Goal: Find specific page/section: Find specific page/section

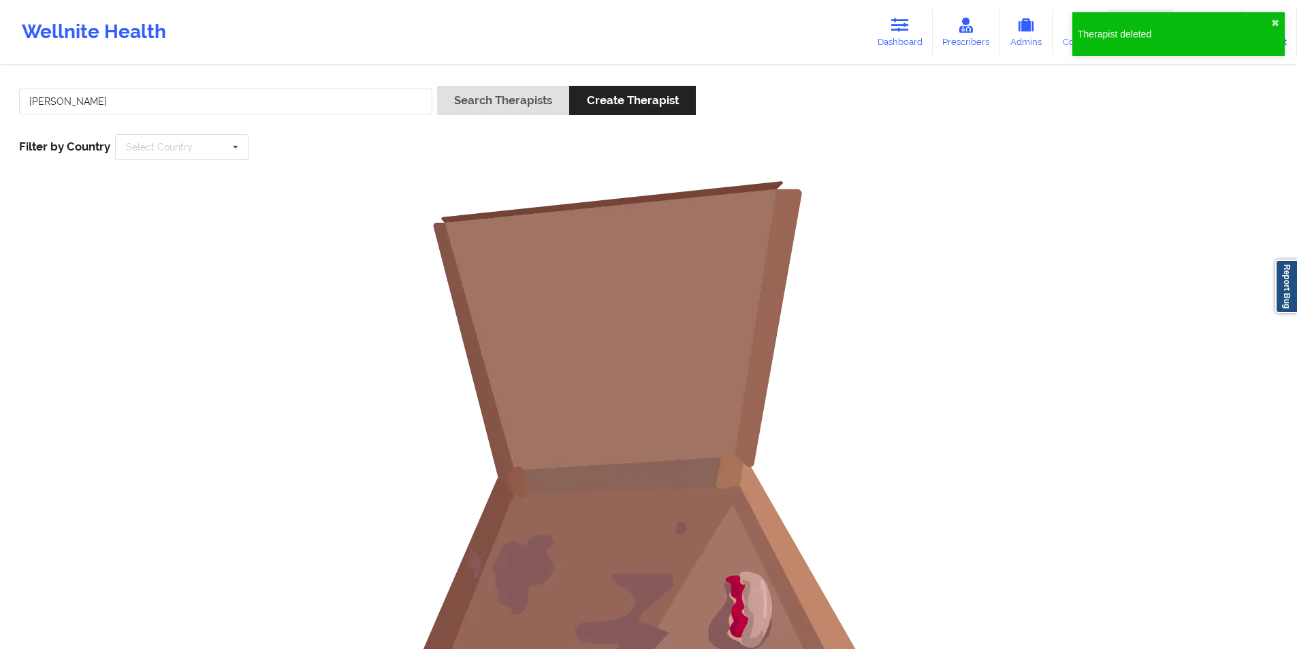
click at [151, 101] on input "[PERSON_NAME]" at bounding box center [225, 101] width 413 height 26
drag, startPoint x: 0, startPoint y: 0, endPoint x: 151, endPoint y: 101, distance: 181.6
click at [151, 101] on input "[PERSON_NAME]" at bounding box center [225, 101] width 413 height 26
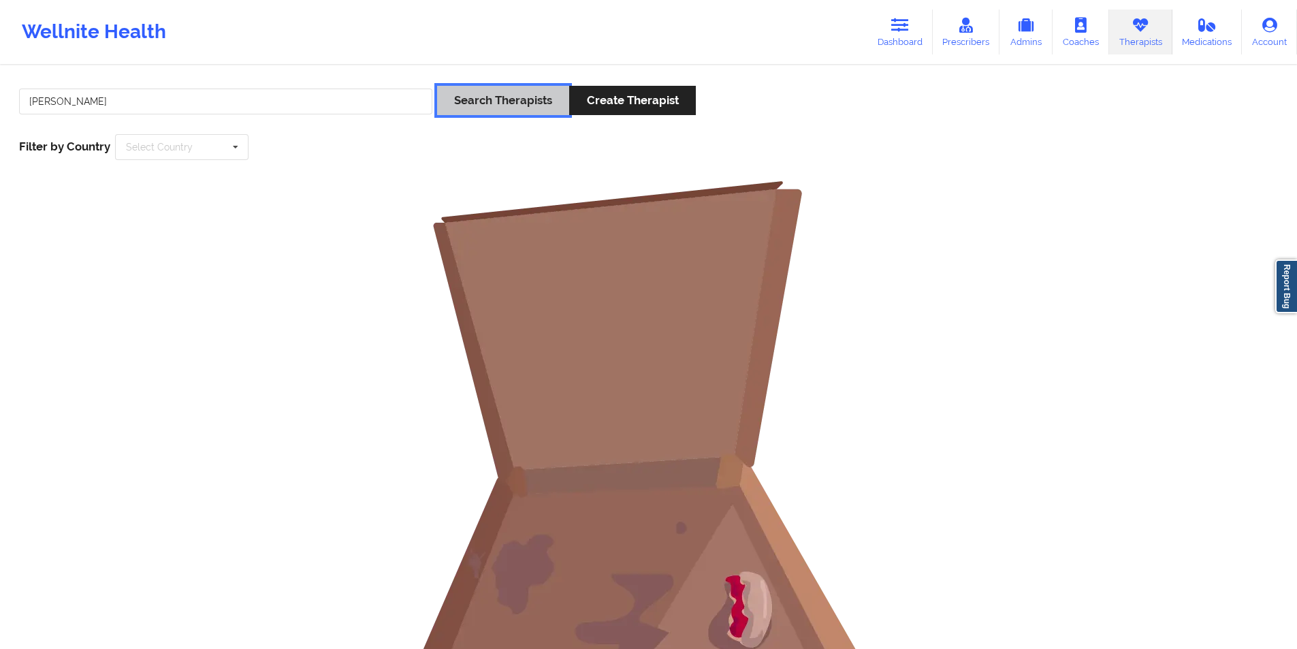
click at [483, 95] on button "Search Therapists" at bounding box center [503, 100] width 132 height 29
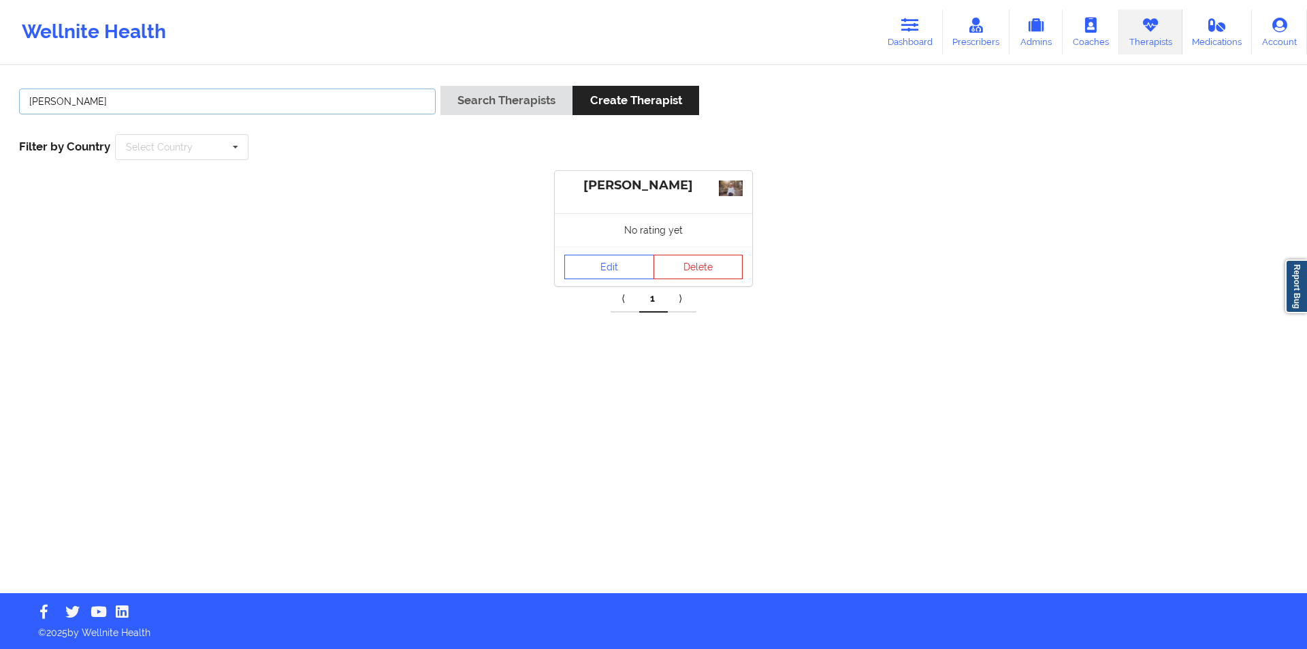
click at [297, 105] on input "[PERSON_NAME]" at bounding box center [227, 101] width 417 height 26
paste input "[PERSON_NAME] [PERSON_NAME]"
type input "[PERSON_NAME] [PERSON_NAME]"
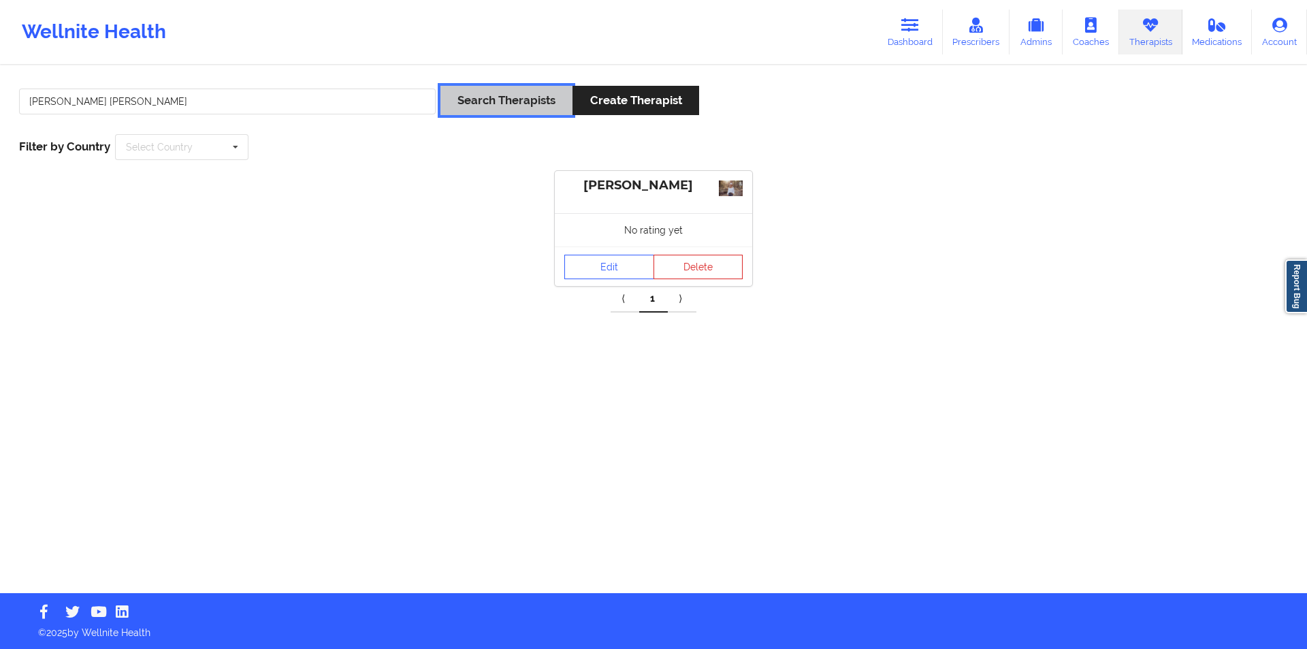
click at [506, 100] on button "Search Therapists" at bounding box center [506, 100] width 132 height 29
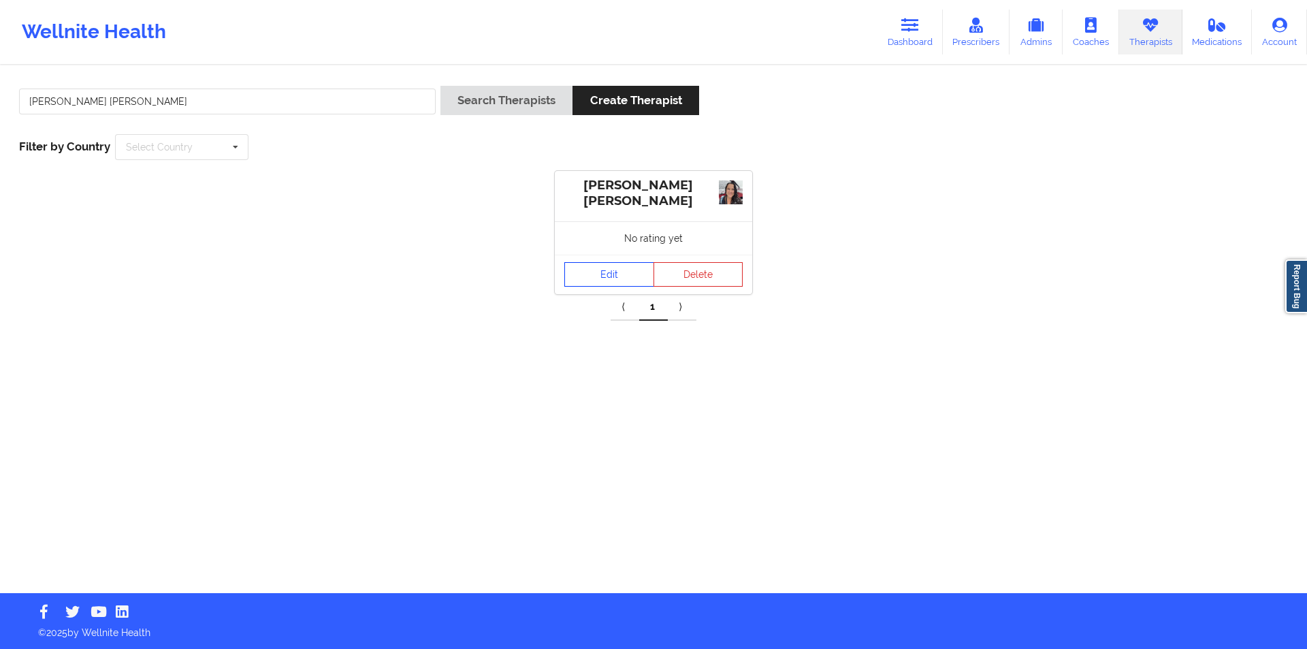
click at [613, 270] on link "Edit" at bounding box center [609, 274] width 90 height 25
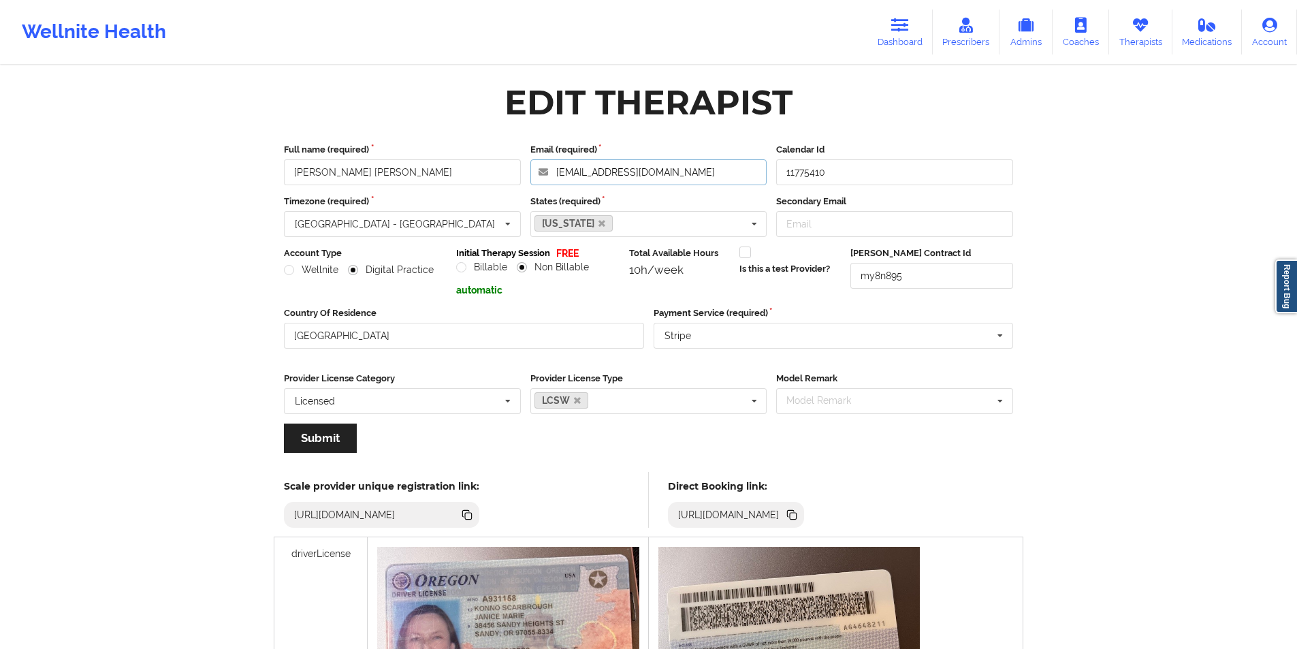
drag, startPoint x: 675, startPoint y: 174, endPoint x: 554, endPoint y: 175, distance: 121.2
click at [554, 175] on input "[EMAIL_ADDRESS][DOMAIN_NAME]" at bounding box center [648, 172] width 237 height 26
click at [1158, 44] on link "Therapists" at bounding box center [1140, 32] width 63 height 45
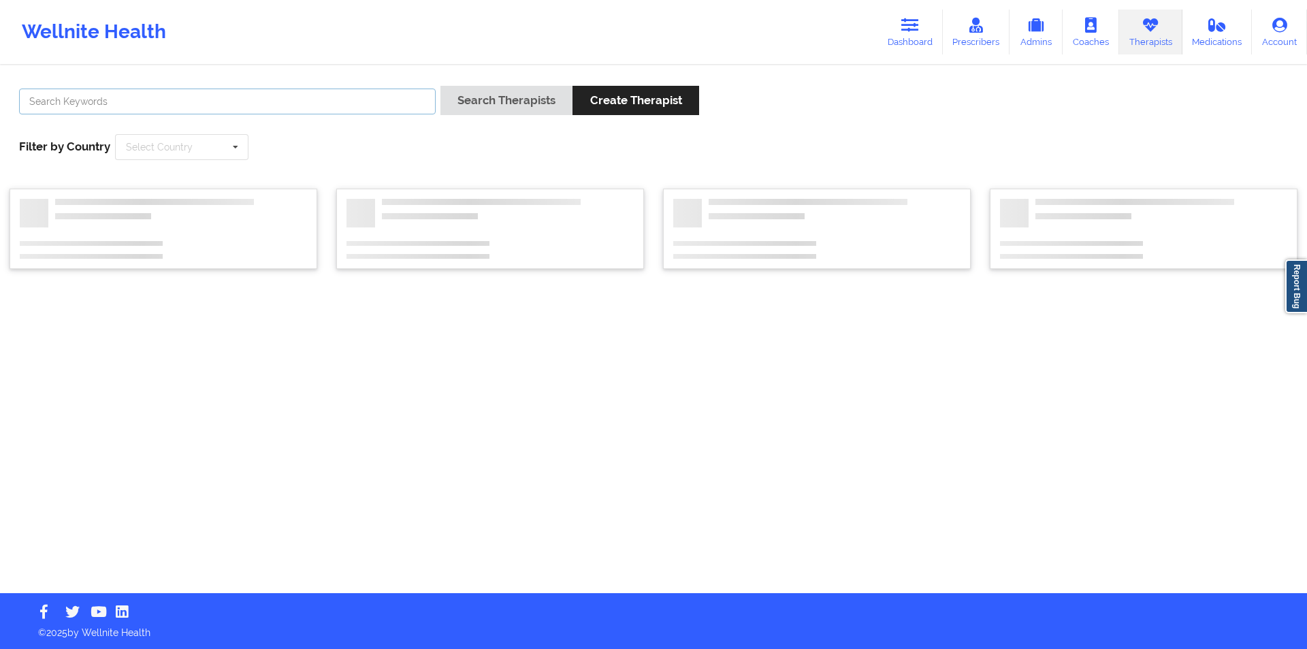
click at [310, 101] on input "text" at bounding box center [227, 101] width 417 height 26
paste input "APARNA [PERSON_NAME]"
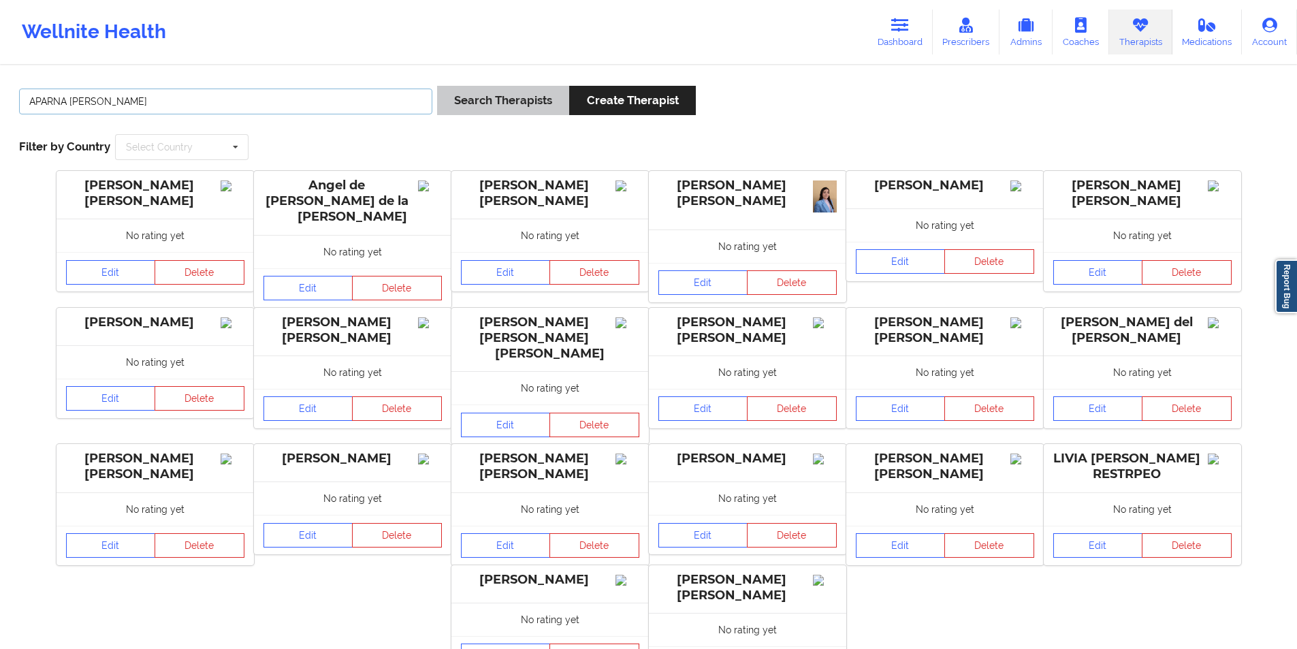
type input "APARNA [PERSON_NAME]"
click at [509, 94] on button "Search Therapists" at bounding box center [503, 100] width 132 height 29
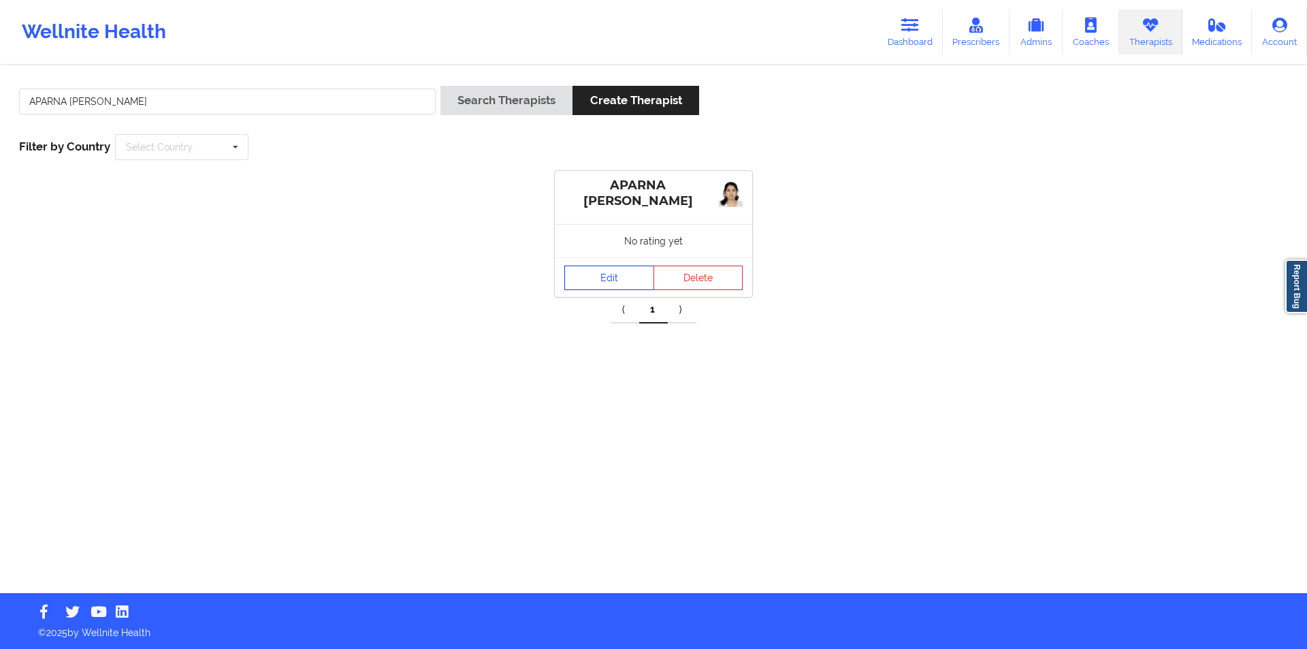
click at [606, 274] on link "Edit" at bounding box center [609, 277] width 90 height 25
